Goal: Check status: Check status

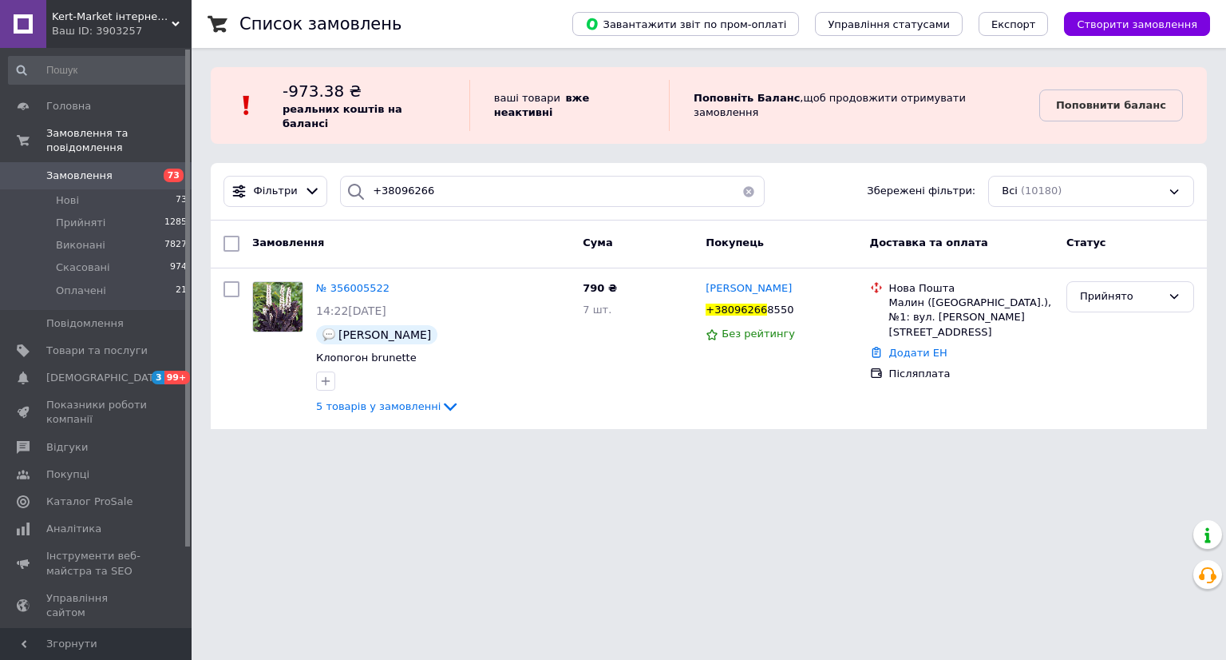
click at [745, 176] on button "button" at bounding box center [749, 191] width 32 height 31
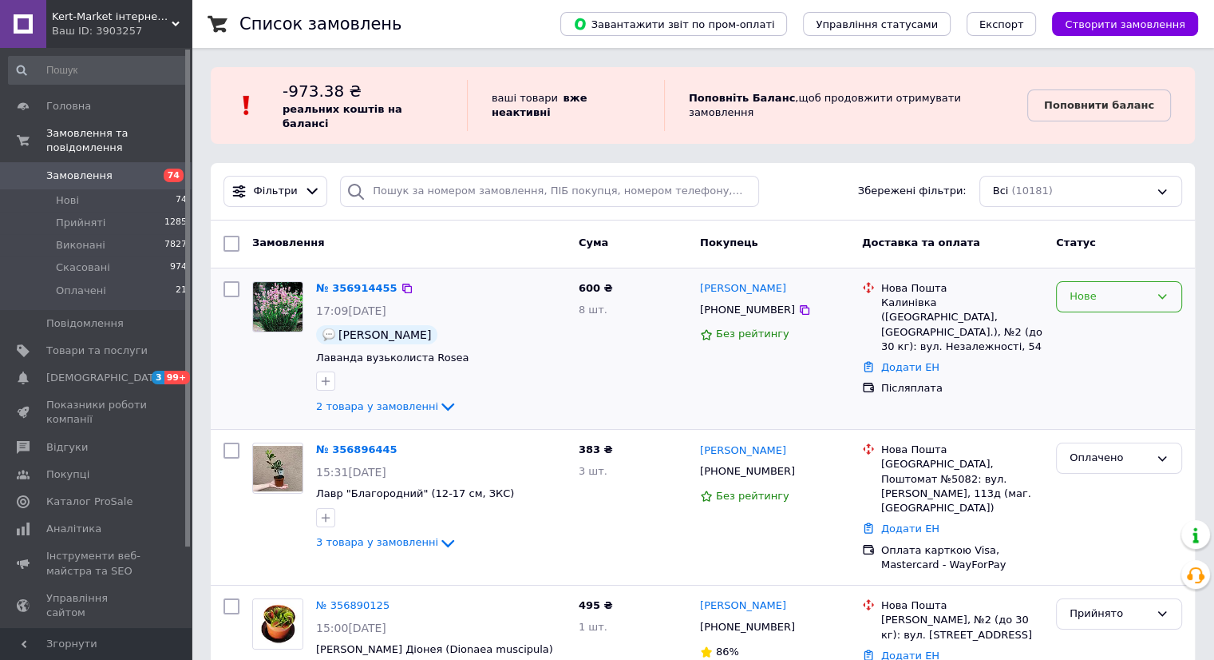
click at [1164, 290] on icon at bounding box center [1162, 296] width 13 height 13
click at [1143, 315] on li "Прийнято" at bounding box center [1119, 330] width 125 height 30
